Goal: Task Accomplishment & Management: Use online tool/utility

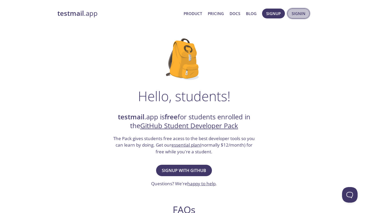
click at [299, 14] on span "Signin" at bounding box center [299, 13] width 14 height 7
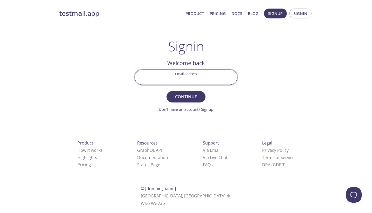
click at [198, 84] on input "Email Address" at bounding box center [186, 77] width 102 height 15
type input "[EMAIL_ADDRESS][DOMAIN_NAME]"
click at [189, 101] on button "Continue" at bounding box center [186, 96] width 39 height 11
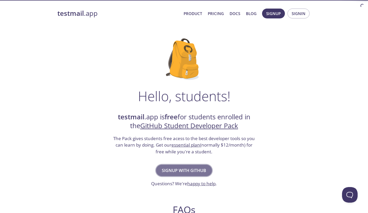
click at [176, 174] on span "Signup with GitHub" at bounding box center [184, 170] width 44 height 7
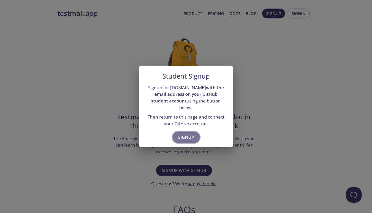
click at [184, 139] on button "Signup" at bounding box center [186, 137] width 27 height 11
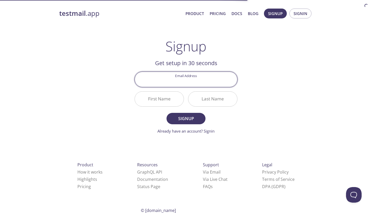
click at [195, 82] on input "Email Address" at bounding box center [186, 79] width 102 height 15
type input "[EMAIL_ADDRESS][DOMAIN_NAME]"
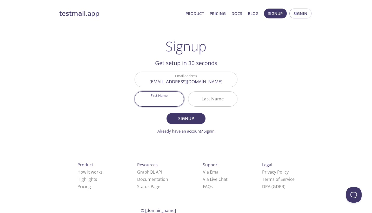
click at [167, 106] on input "First Name" at bounding box center [159, 99] width 49 height 15
click at [169, 103] on input "First Name" at bounding box center [159, 99] width 49 height 15
type input "[PERSON_NAME]@12"
click at [222, 94] on input "Last Name" at bounding box center [212, 99] width 49 height 15
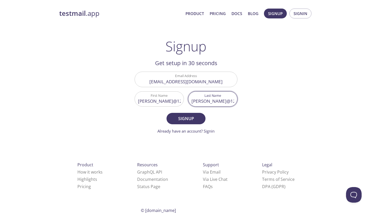
type input "[PERSON_NAME]@12"
click at [192, 115] on button "Signup" at bounding box center [186, 118] width 39 height 11
click at [179, 102] on input "[PERSON_NAME]@12" at bounding box center [159, 99] width 49 height 15
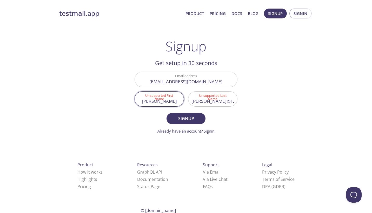
type input "[PERSON_NAME]"
click at [222, 101] on input "[PERSON_NAME]@12" at bounding box center [212, 99] width 49 height 15
click at [222, 103] on input "[PERSON_NAME]@12" at bounding box center [212, 99] width 49 height 15
click at [225, 101] on input "[PERSON_NAME]@12" at bounding box center [212, 99] width 49 height 15
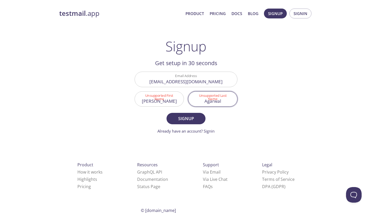
type input "Agarwal"
click at [198, 123] on button "Signup" at bounding box center [186, 118] width 39 height 11
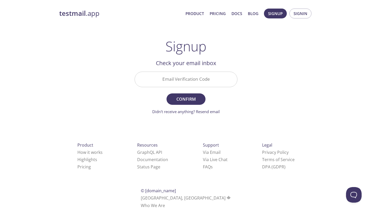
click at [190, 80] on input "Email Verification Code" at bounding box center [186, 79] width 102 height 15
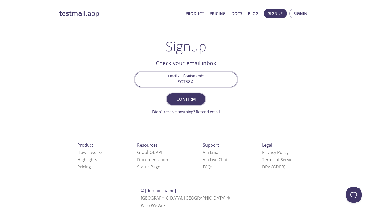
type input "SGT58XJ"
click at [195, 98] on span "Confirm" at bounding box center [186, 99] width 28 height 7
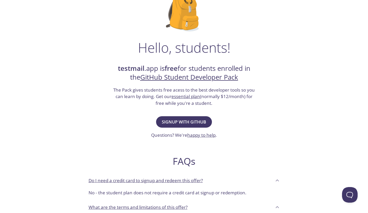
scroll to position [49, 0]
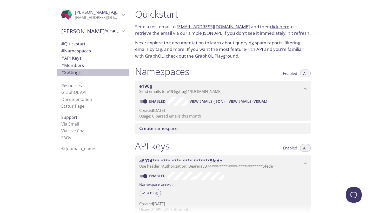
click at [73, 76] on div "# Settings" at bounding box center [93, 72] width 72 height 7
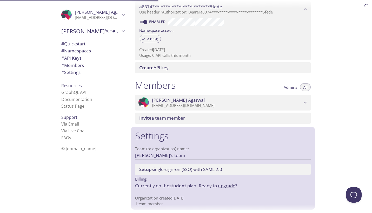
scroll to position [156, 0]
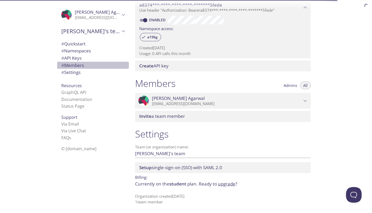
click at [109, 67] on span "# Members" at bounding box center [92, 65] width 63 height 7
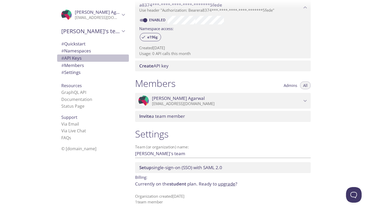
click at [110, 58] on span "# API Keys" at bounding box center [92, 58] width 63 height 7
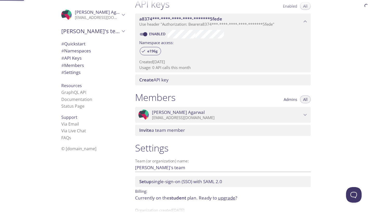
scroll to position [140, 0]
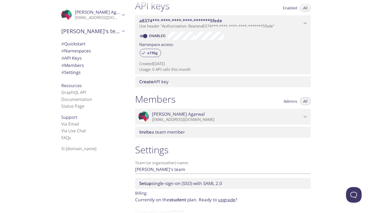
click at [111, 48] on span "# Namespaces" at bounding box center [92, 51] width 63 height 7
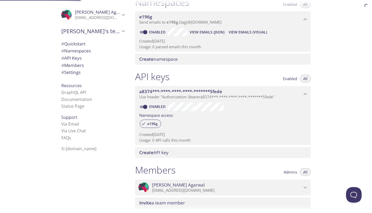
scroll to position [66, 0]
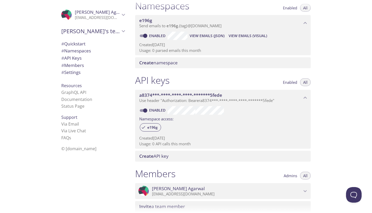
click at [111, 39] on div "# Quickstart # Namespaces # API Keys # Members # Settings" at bounding box center [93, 59] width 72 height 41
click at [104, 39] on div "# Quickstart # Namespaces # API Keys # Members # Settings" at bounding box center [93, 59] width 72 height 41
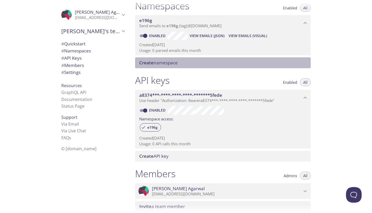
click at [146, 59] on div "Create namespace" at bounding box center [223, 62] width 176 height 11
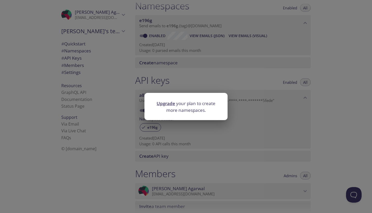
click at [146, 59] on div "Upgrade your plan to create more namespaces." at bounding box center [186, 106] width 372 height 213
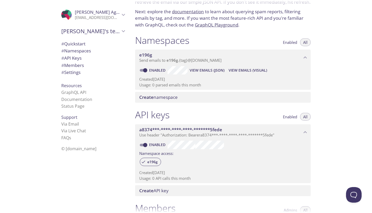
scroll to position [0, 0]
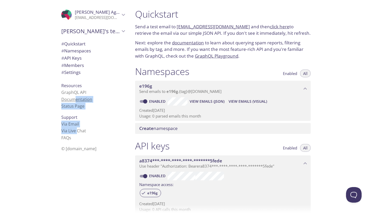
drag, startPoint x: 74, startPoint y: 128, endPoint x: 71, endPoint y: 99, distance: 28.5
click at [71, 99] on div ".cls-1 { fill: #6d5ca8; } .cls-2 { fill: #3fc191; } .cls-3 { fill: #3b4752; } .…" at bounding box center [92, 106] width 78 height 213
click at [71, 99] on link "Documentation" at bounding box center [76, 100] width 31 height 6
